Goal: Check status: Check status

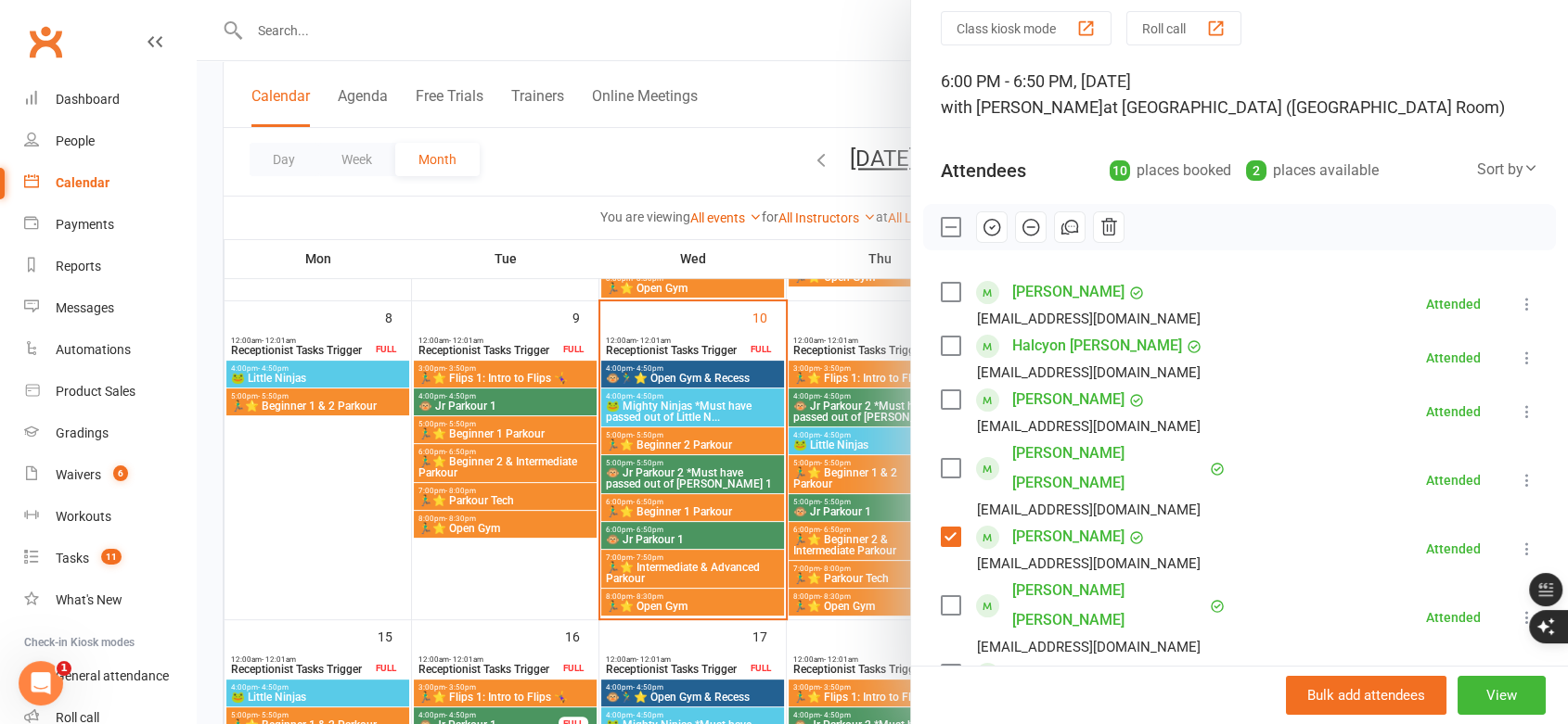
scroll to position [103, 0]
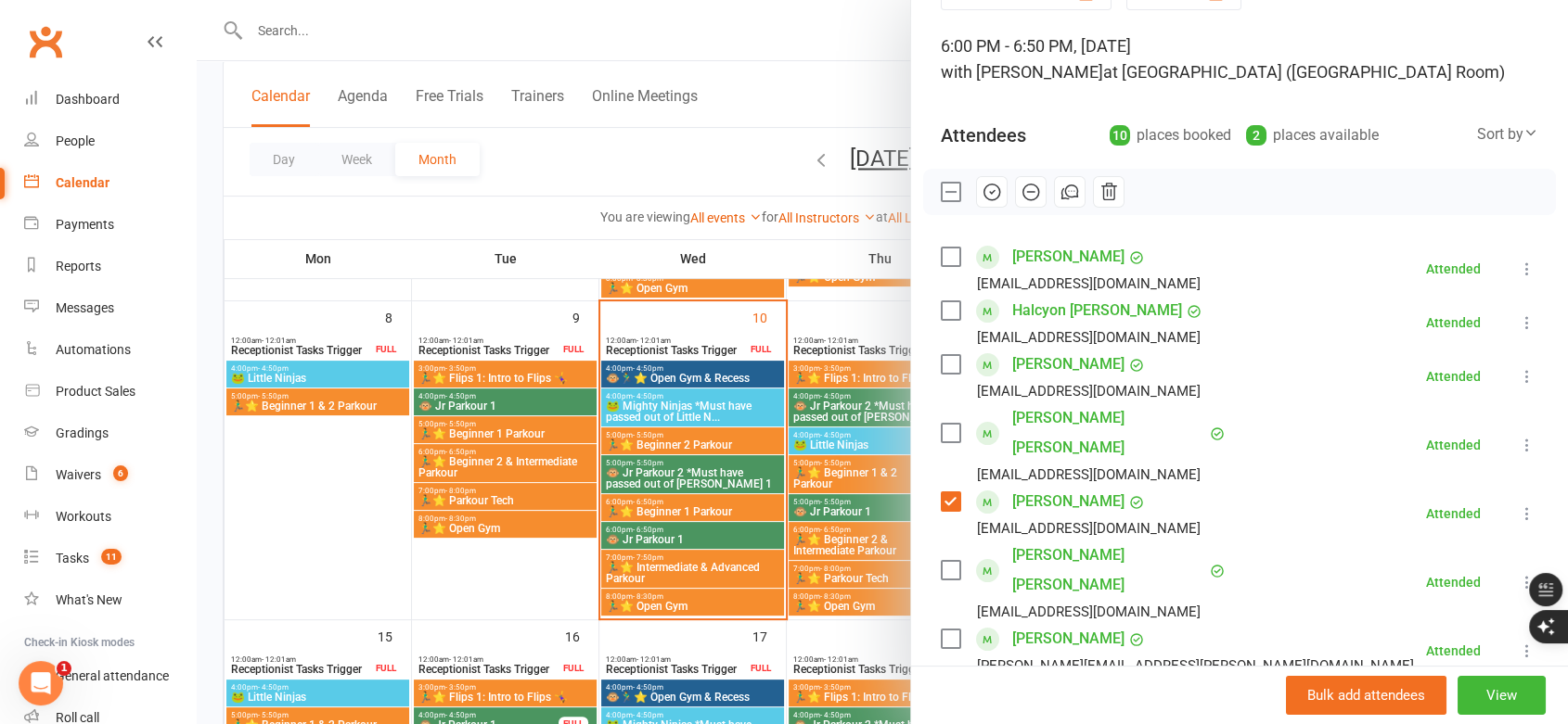
click at [1040, 487] on link "[PERSON_NAME]" at bounding box center [1069, 502] width 112 height 30
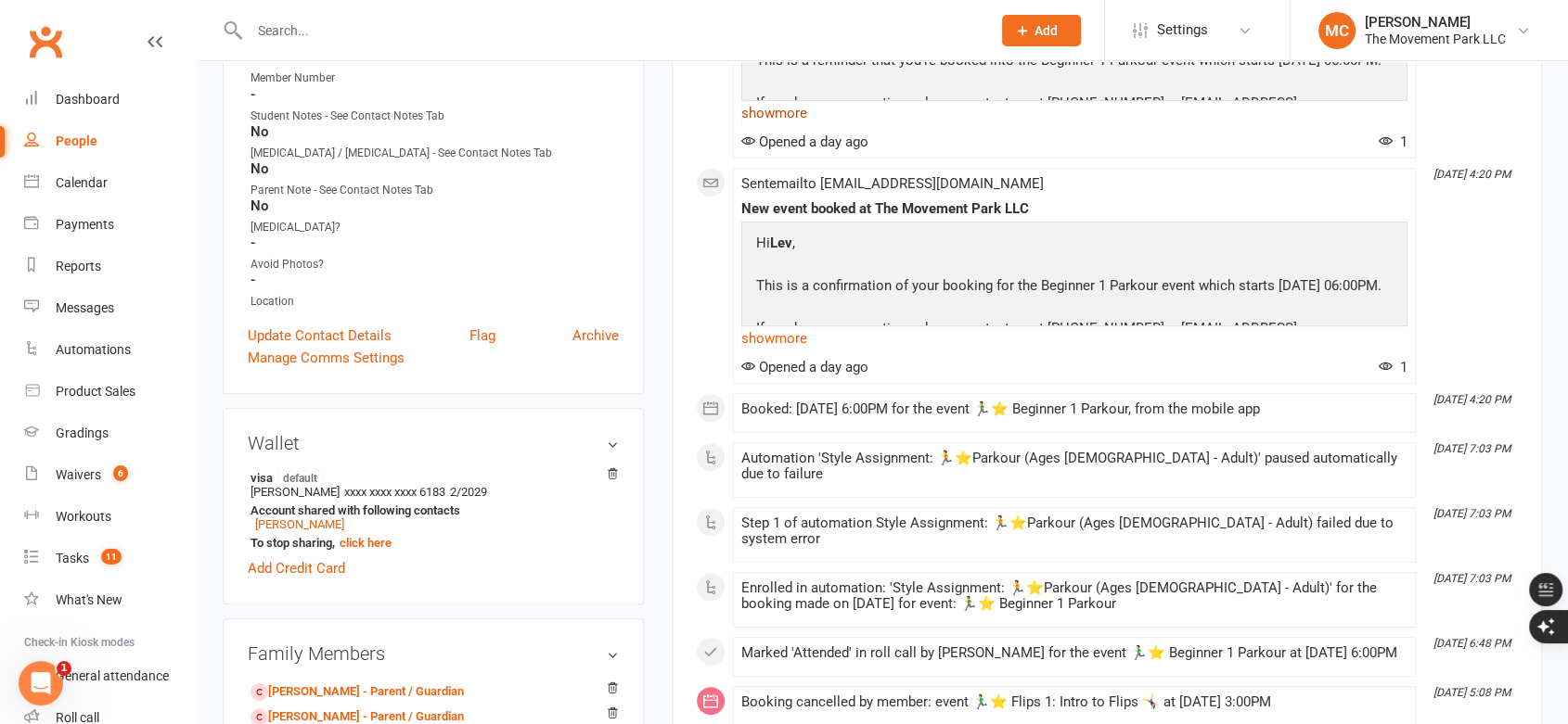
scroll to position [206, 0]
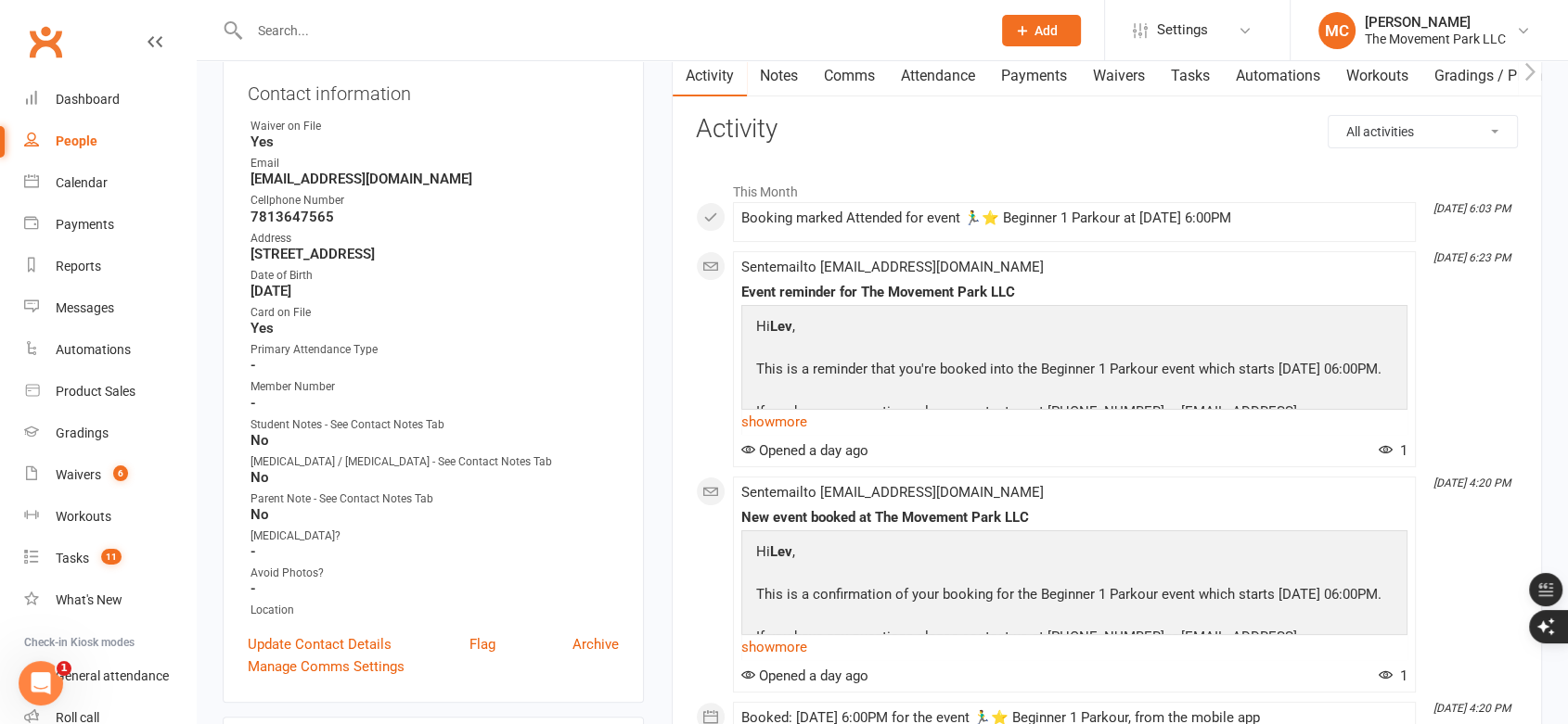
click at [952, 76] on link "Attendance" at bounding box center [938, 75] width 101 height 42
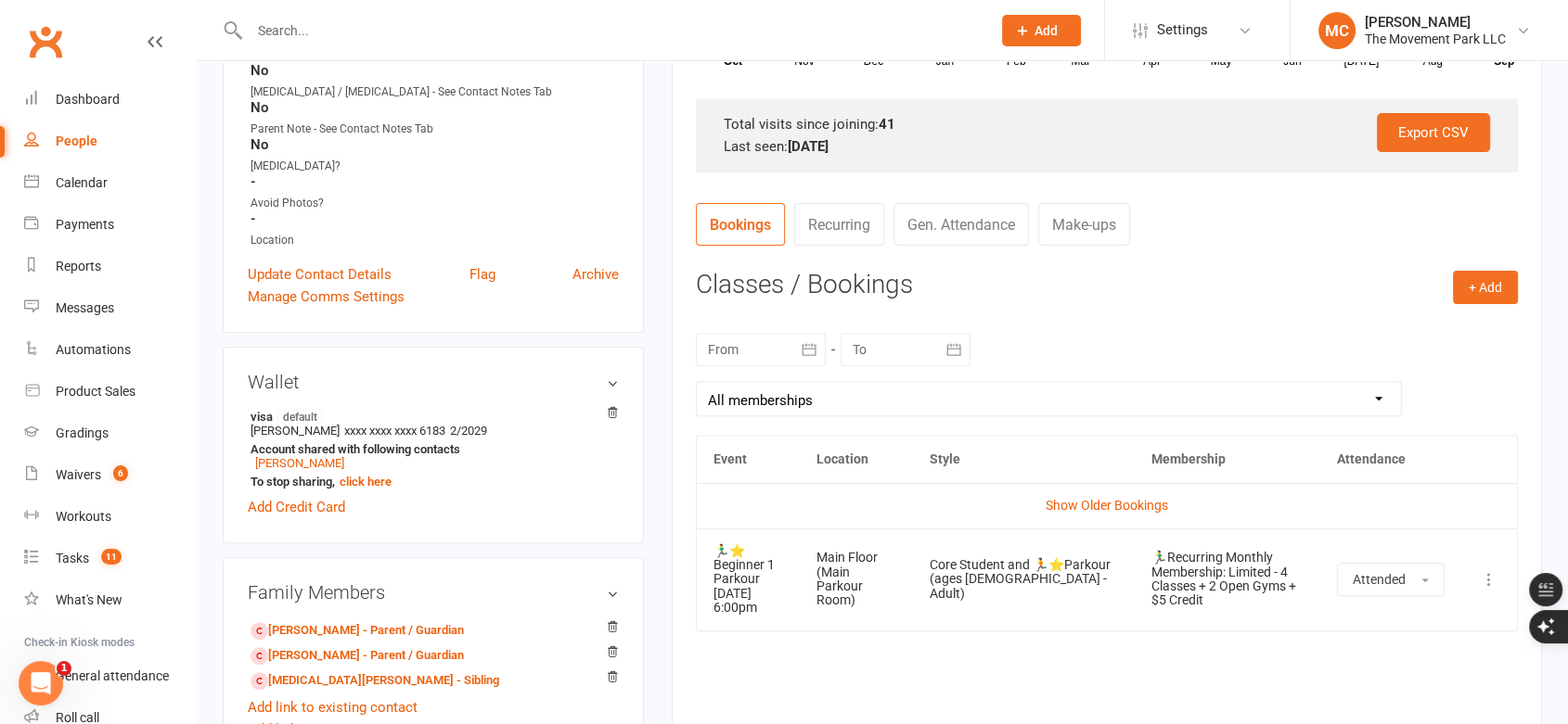
scroll to position [617, 0]
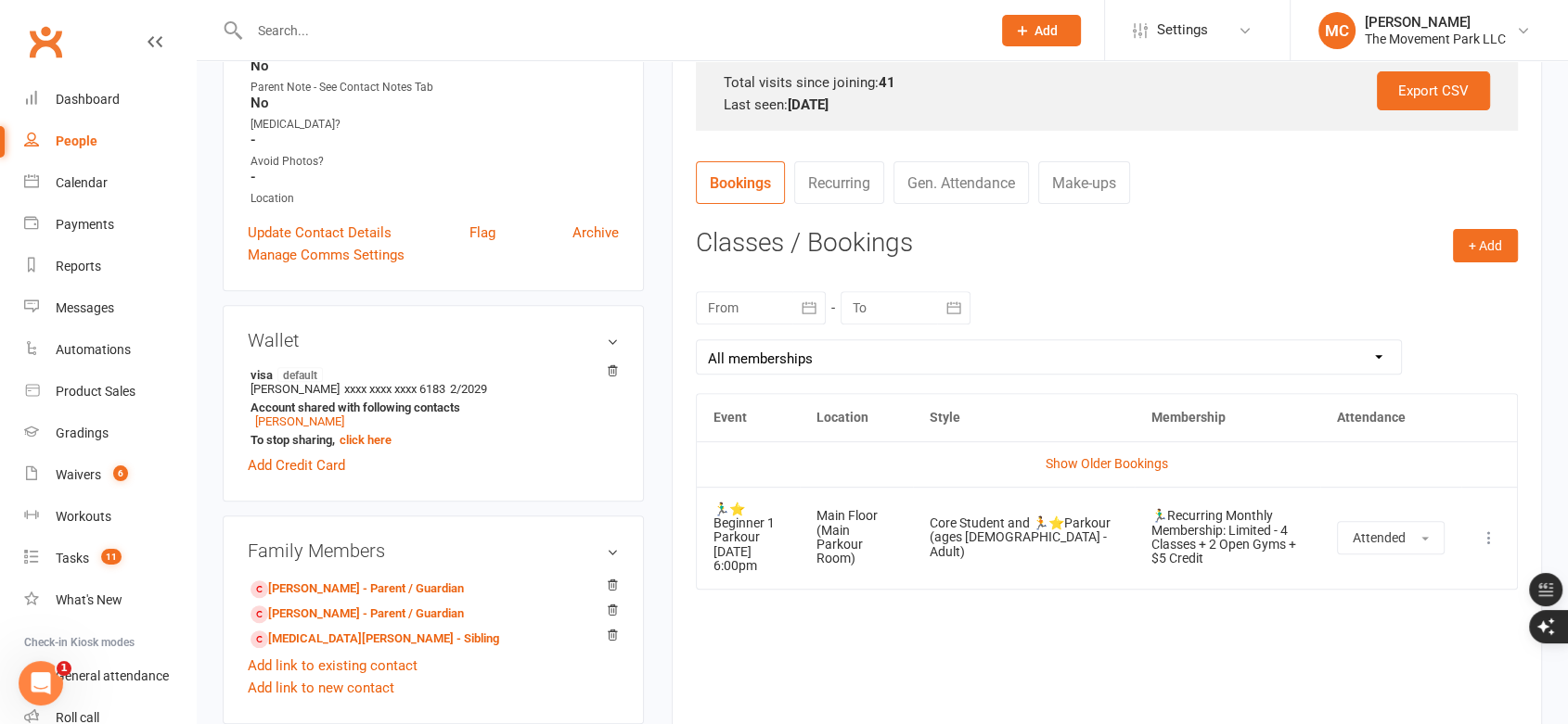
click at [809, 310] on icon "button" at bounding box center [808, 308] width 19 height 19
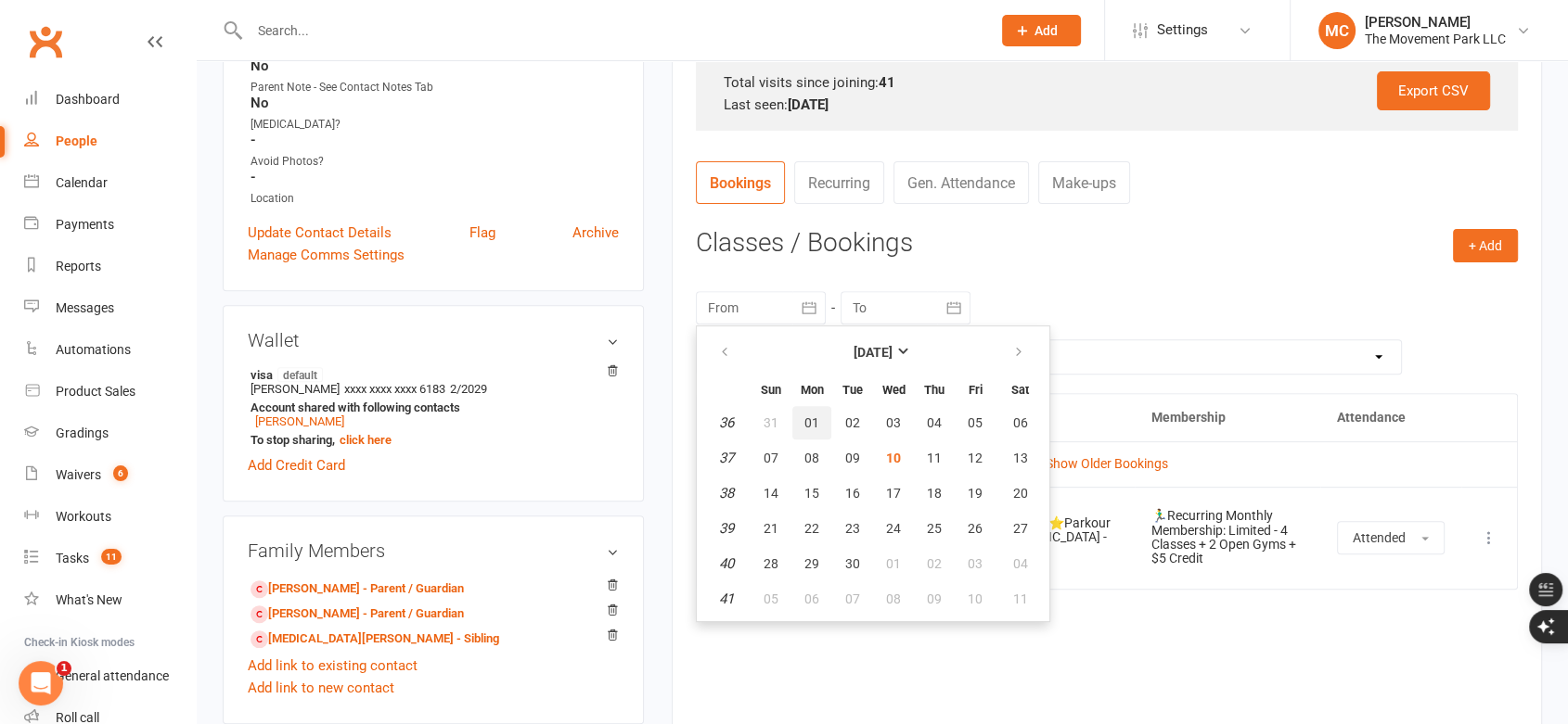
click at [808, 424] on span "01" at bounding box center [811, 422] width 15 height 15
type input "[DATE]"
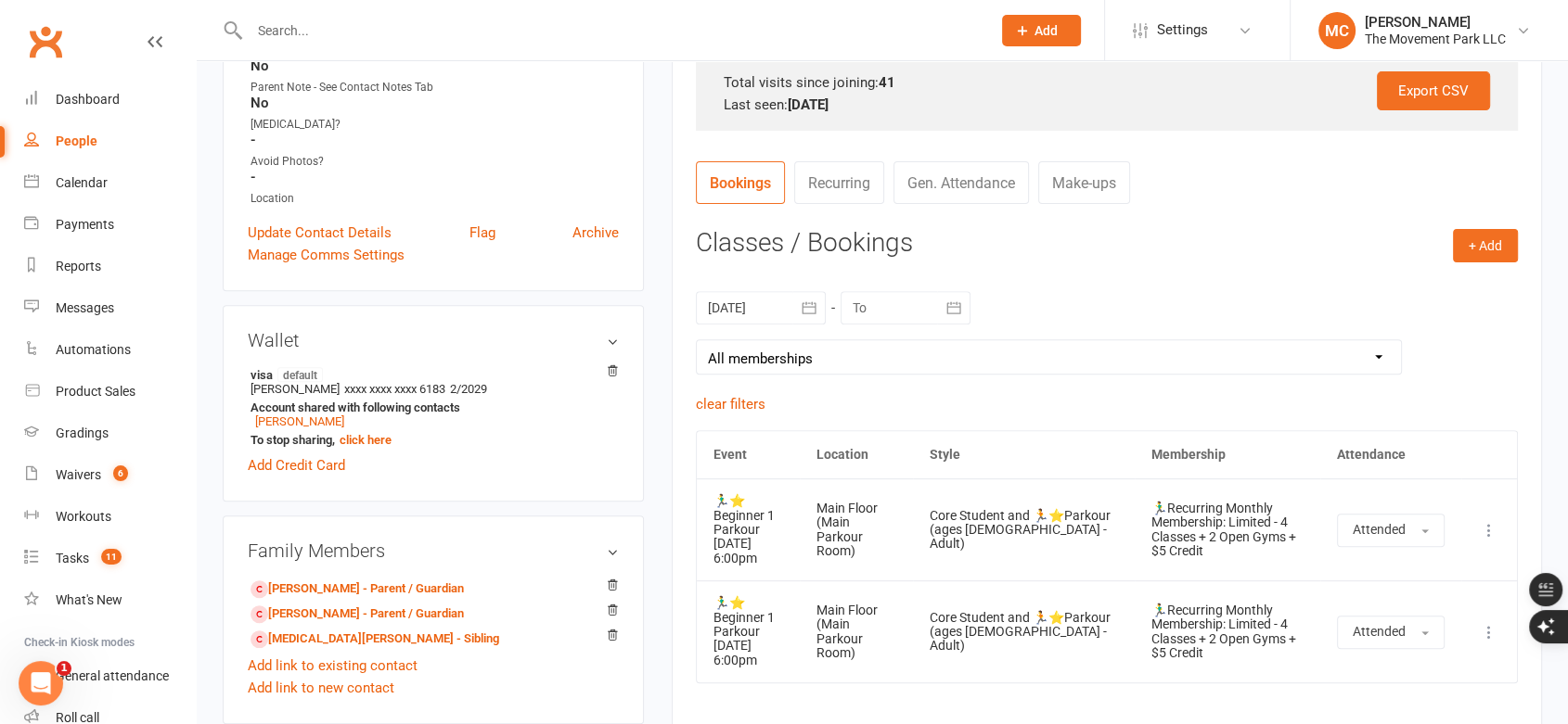
click at [946, 310] on icon "button" at bounding box center [953, 308] width 19 height 19
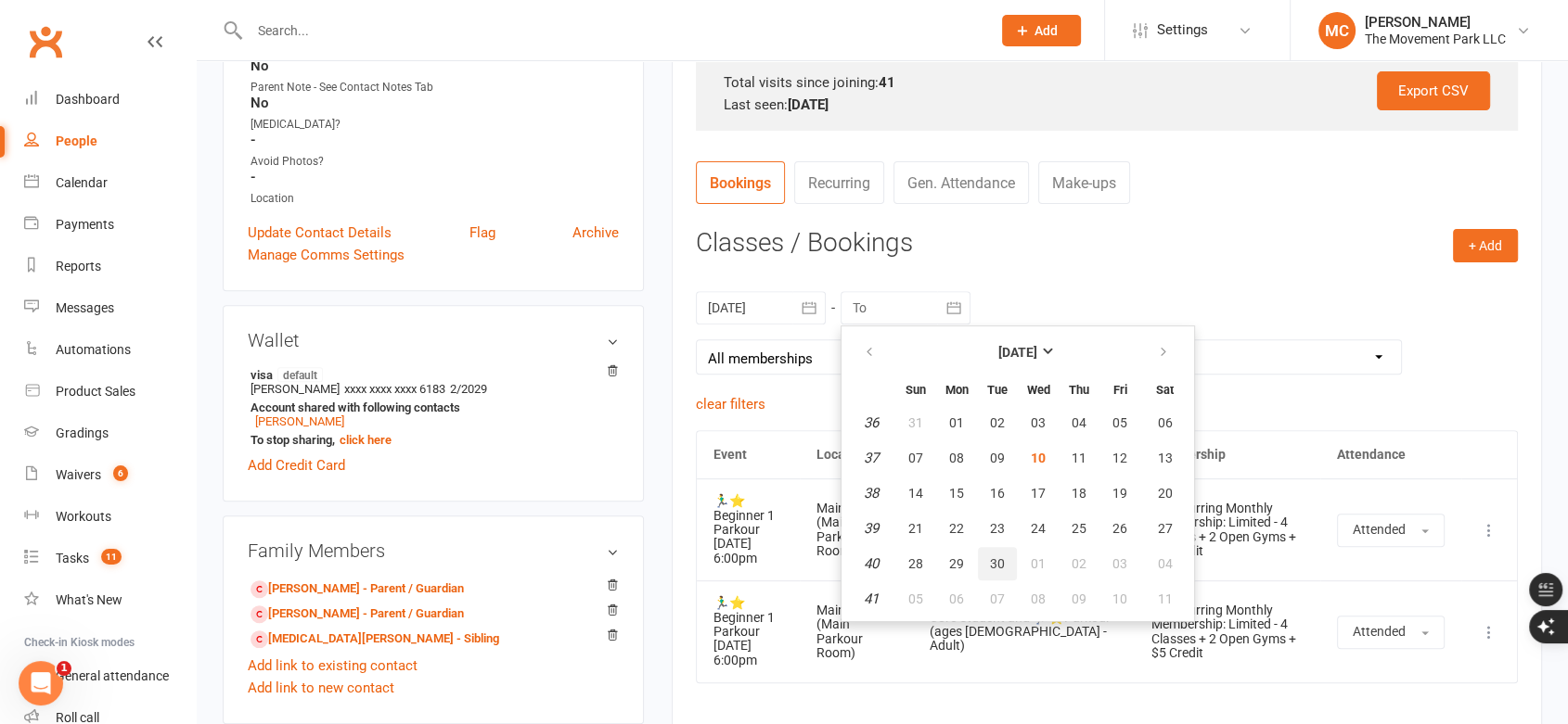
click at [995, 566] on span "30" at bounding box center [997, 563] width 15 height 15
type input "[DATE]"
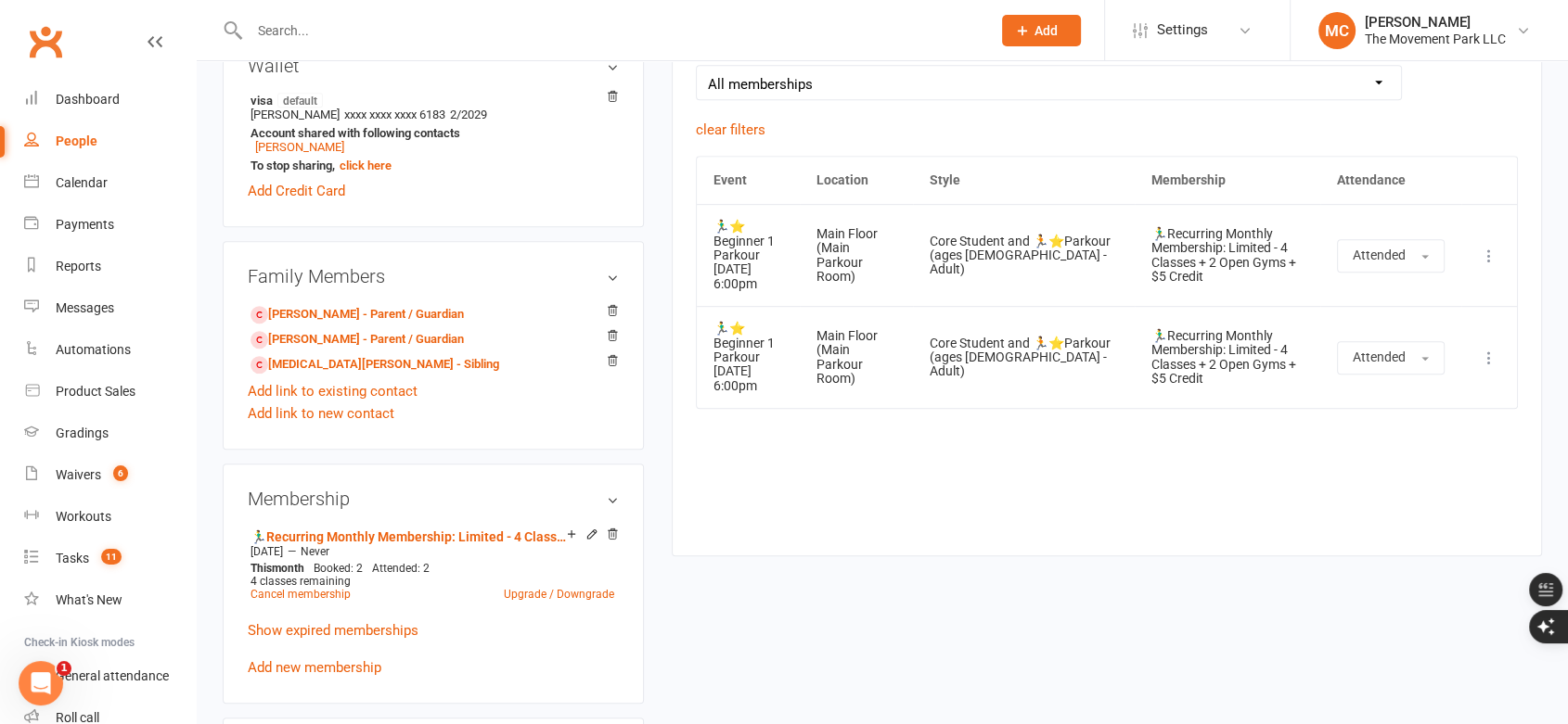
scroll to position [927, 0]
